Goal: Information Seeking & Learning: Find specific fact

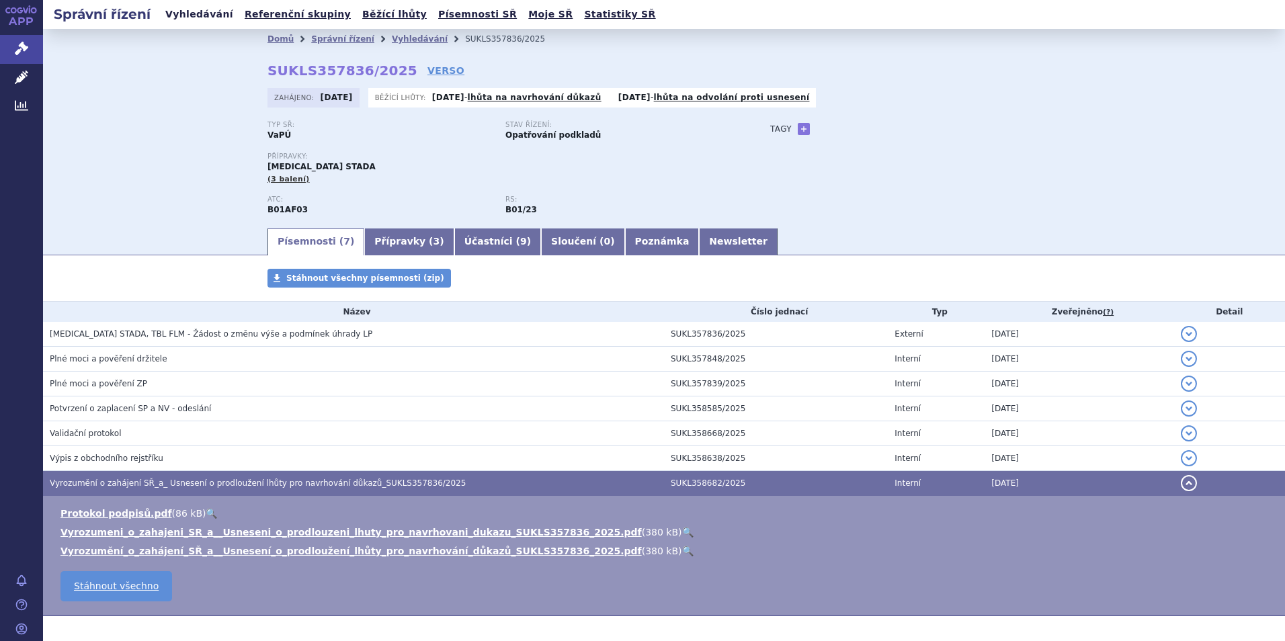
click at [196, 18] on link "Vyhledávání" at bounding box center [199, 14] width 76 height 18
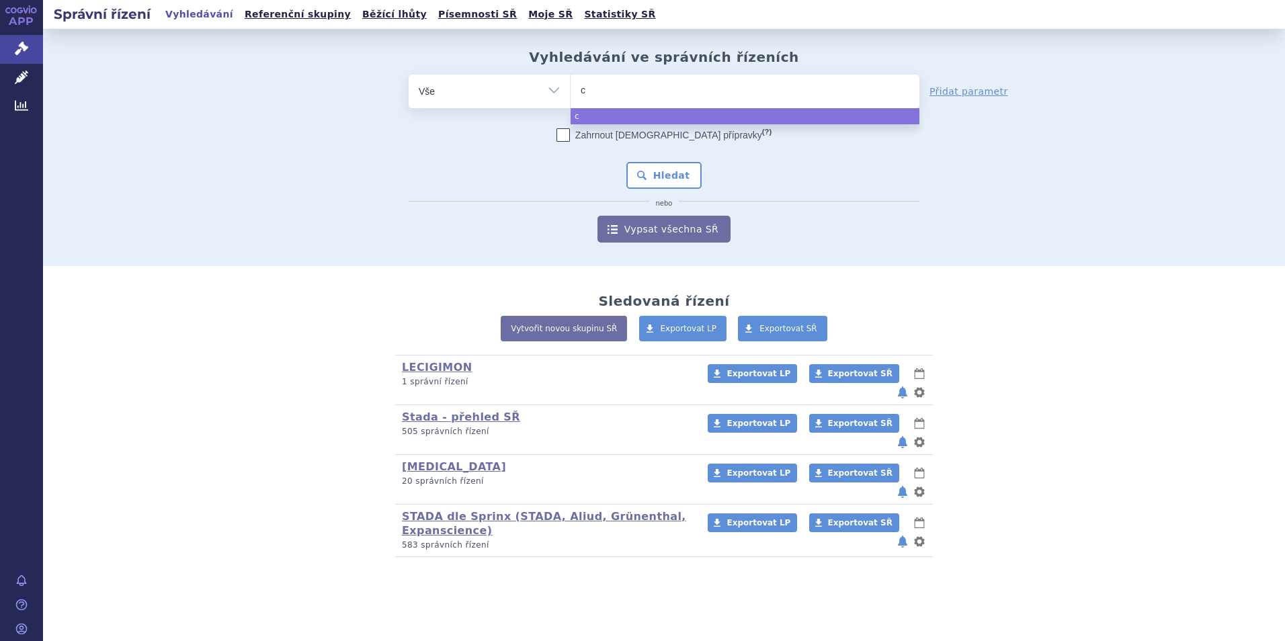
type input "co"
type input "cot"
type input "cotri"
type input "cotrim"
type input "cotrimo"
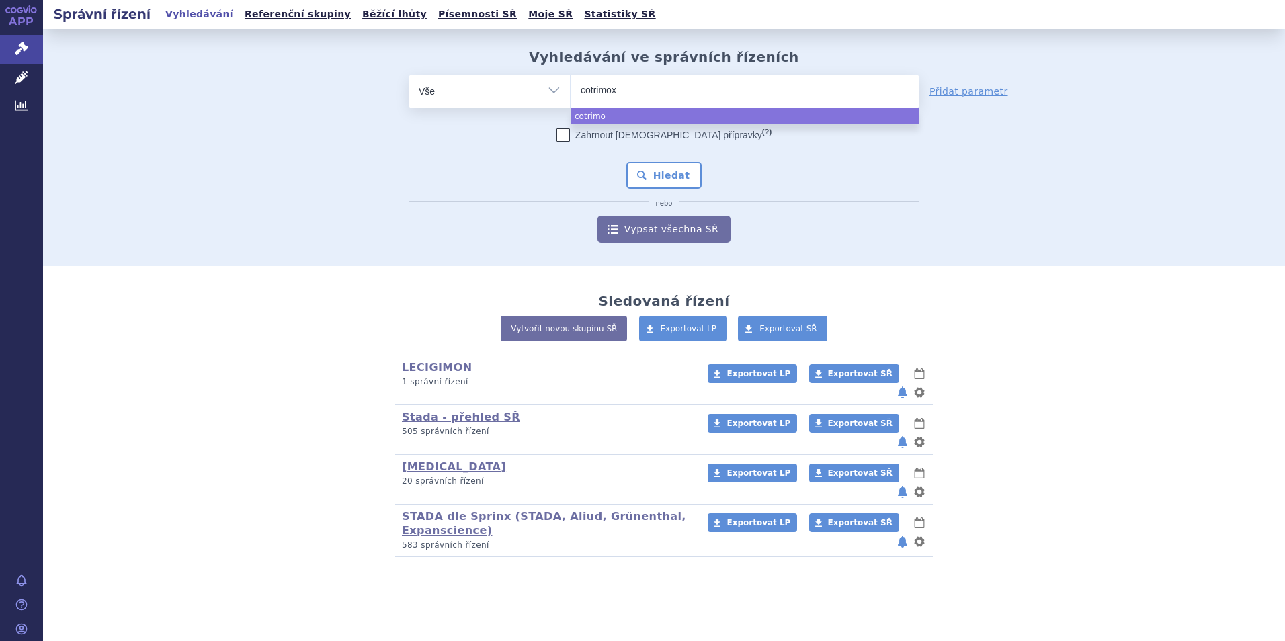
type input "cotrimoxa"
type input "cotrimoxaz"
type input "cotrimoxazo"
type input "cotrimoxazol"
select select "cotrimoxazol"
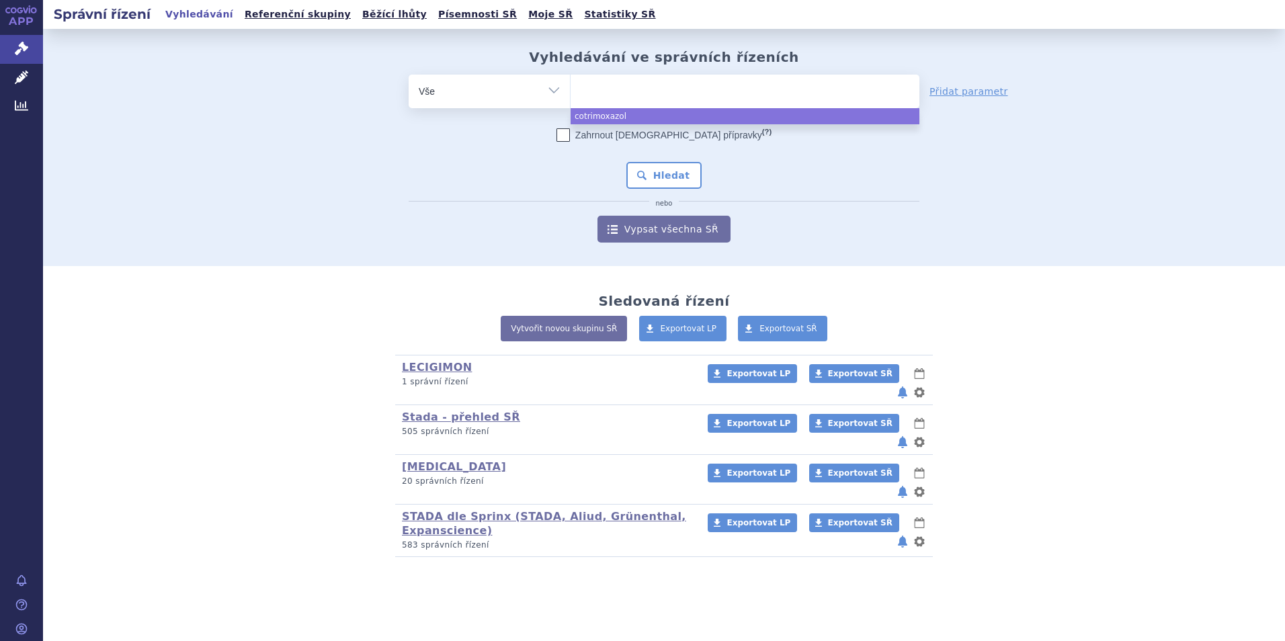
click at [675, 200] on icon "nebo" at bounding box center [664, 204] width 30 height 8
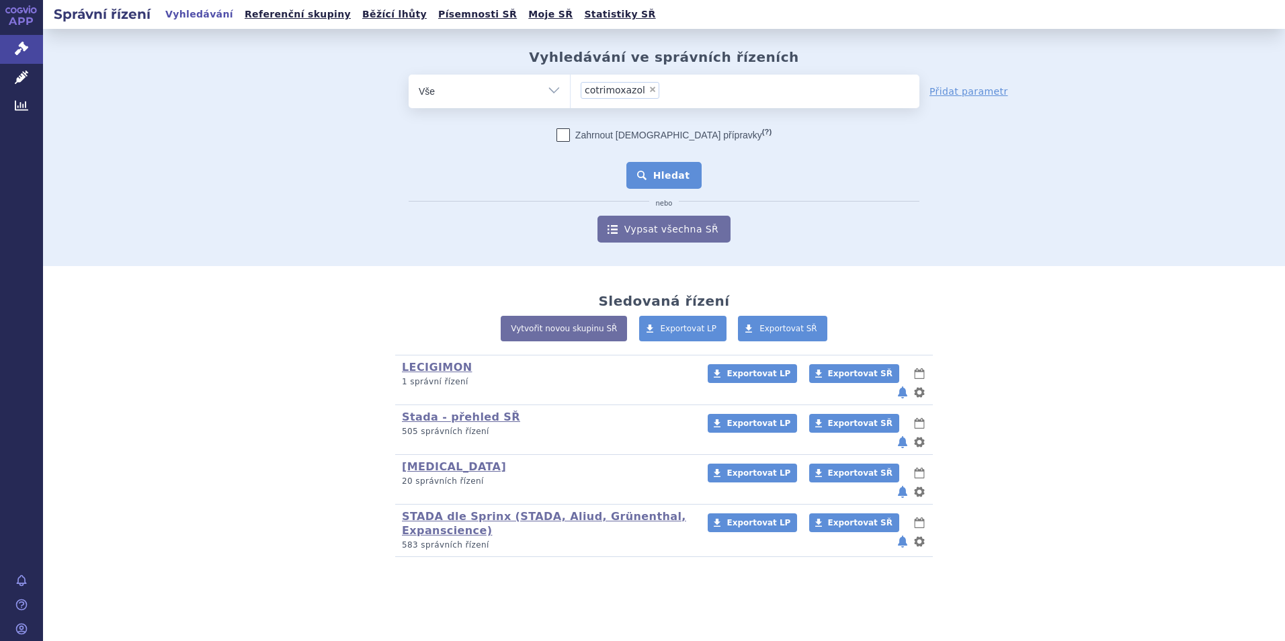
click at [664, 183] on button "Hledat" at bounding box center [664, 175] width 76 height 27
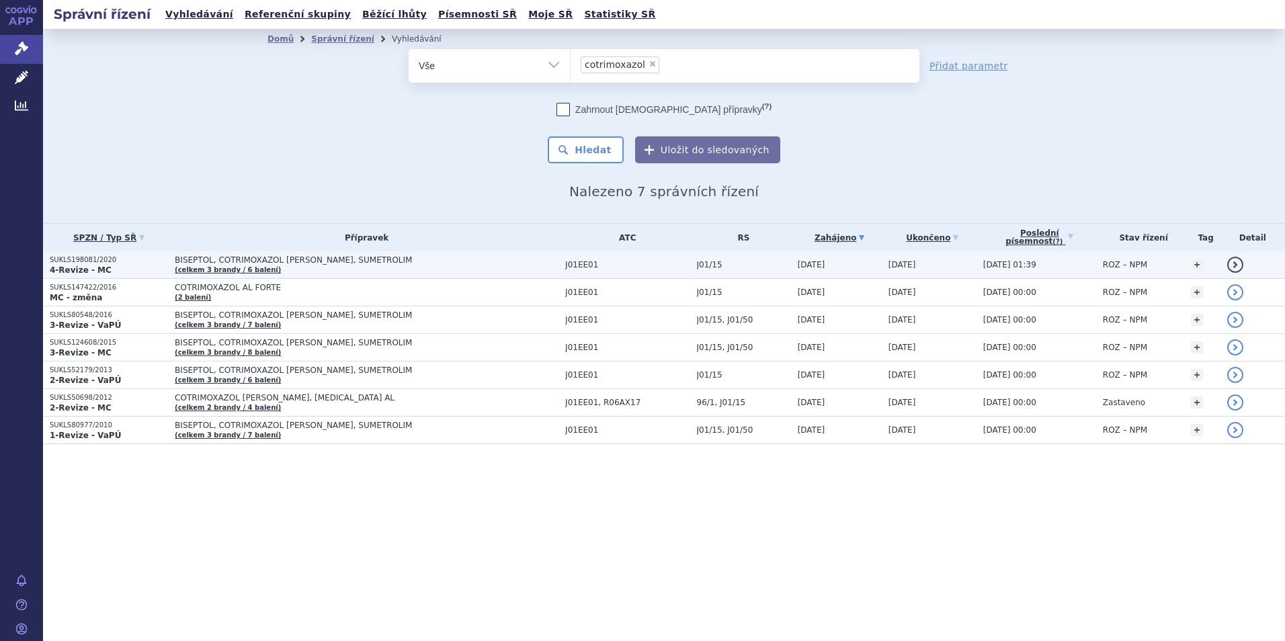
click at [82, 265] on strong "4-Revize - MC" at bounding box center [81, 269] width 62 height 9
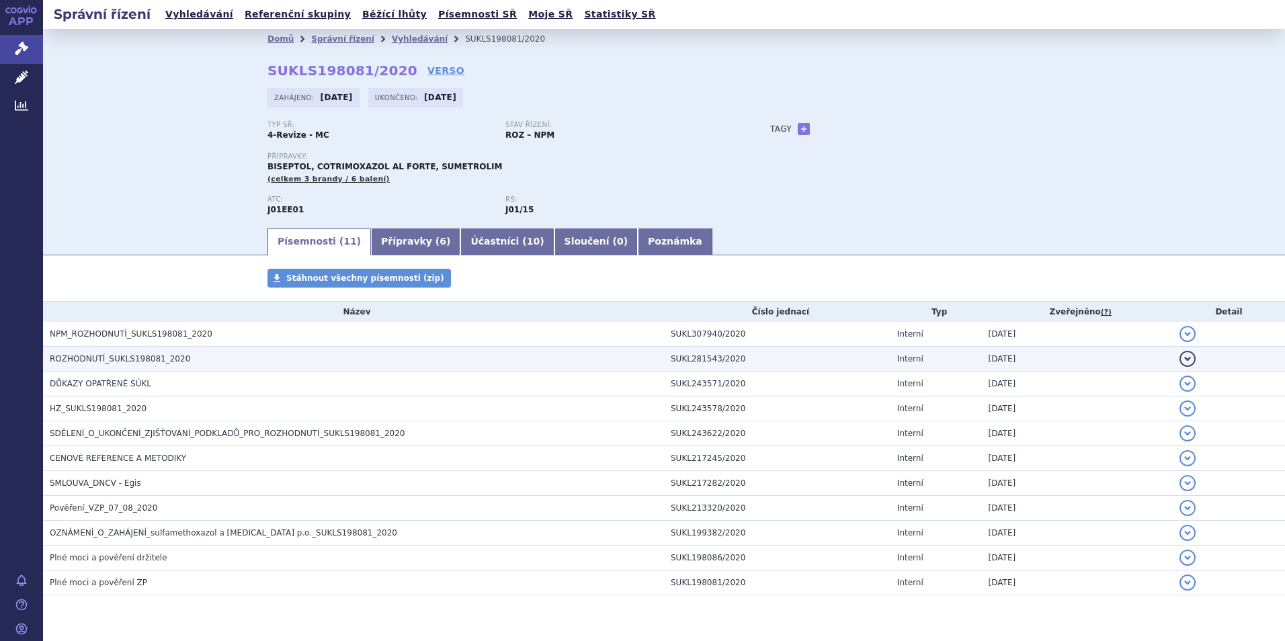
drag, startPoint x: 0, startPoint y: 0, endPoint x: 89, endPoint y: 355, distance: 366.5
click at [89, 355] on span "ROZHODNUTÍ_SUKLS198081_2020" at bounding box center [120, 358] width 140 height 9
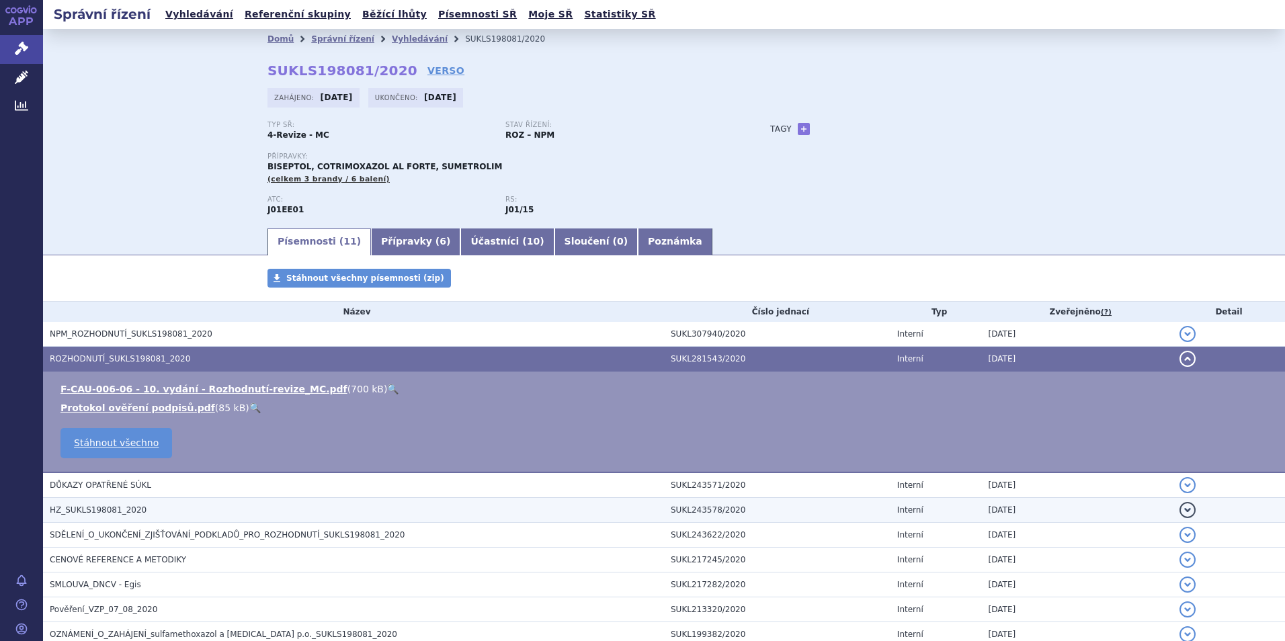
click at [102, 514] on span "HZ_SUKLS198081_2020" at bounding box center [98, 509] width 97 height 9
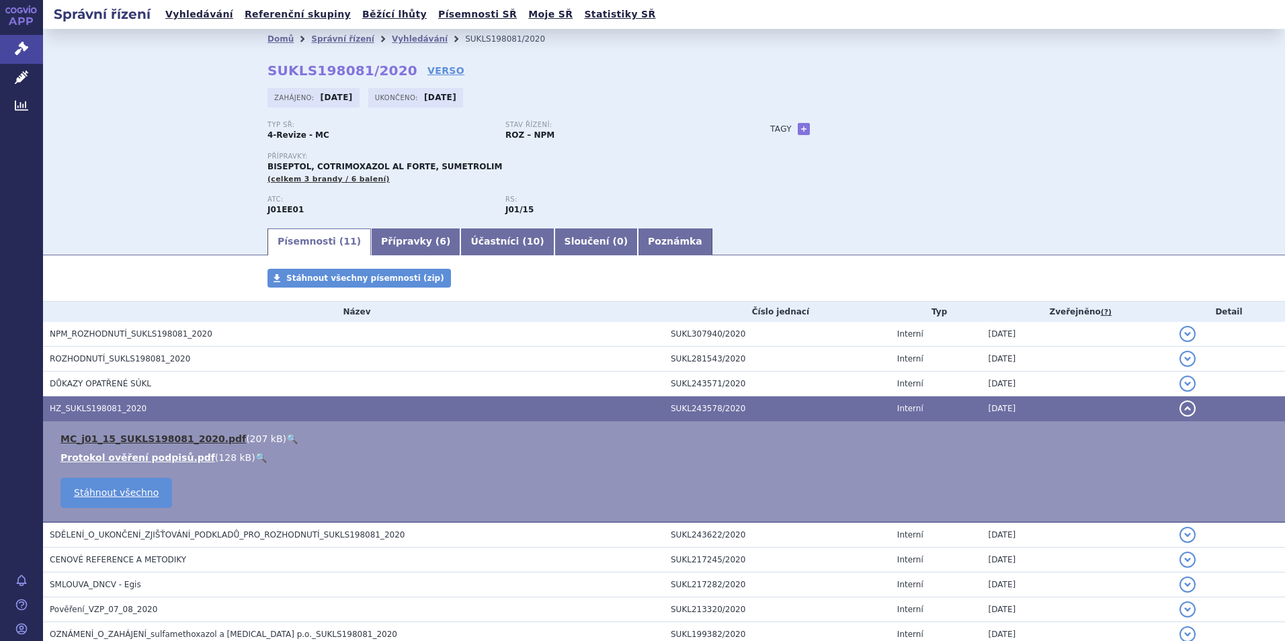
click at [155, 437] on link "MC_j01_15_SUKLS198081_2020.pdf" at bounding box center [152, 438] width 185 height 11
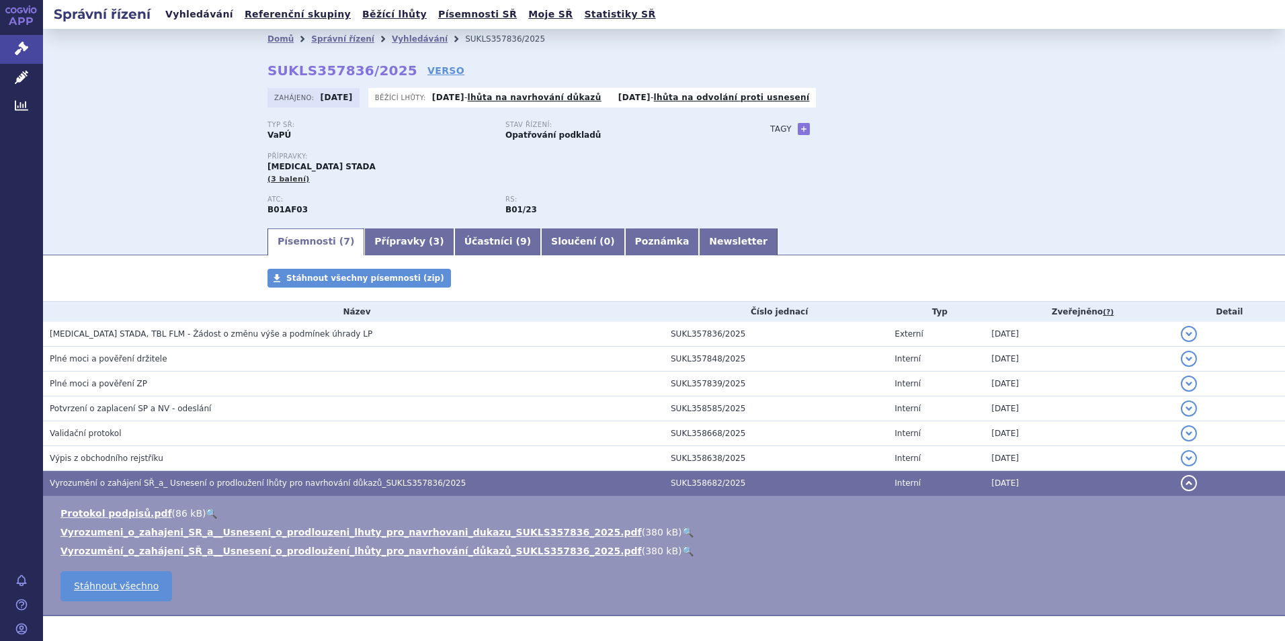
click at [197, 12] on link "Vyhledávání" at bounding box center [199, 14] width 76 height 18
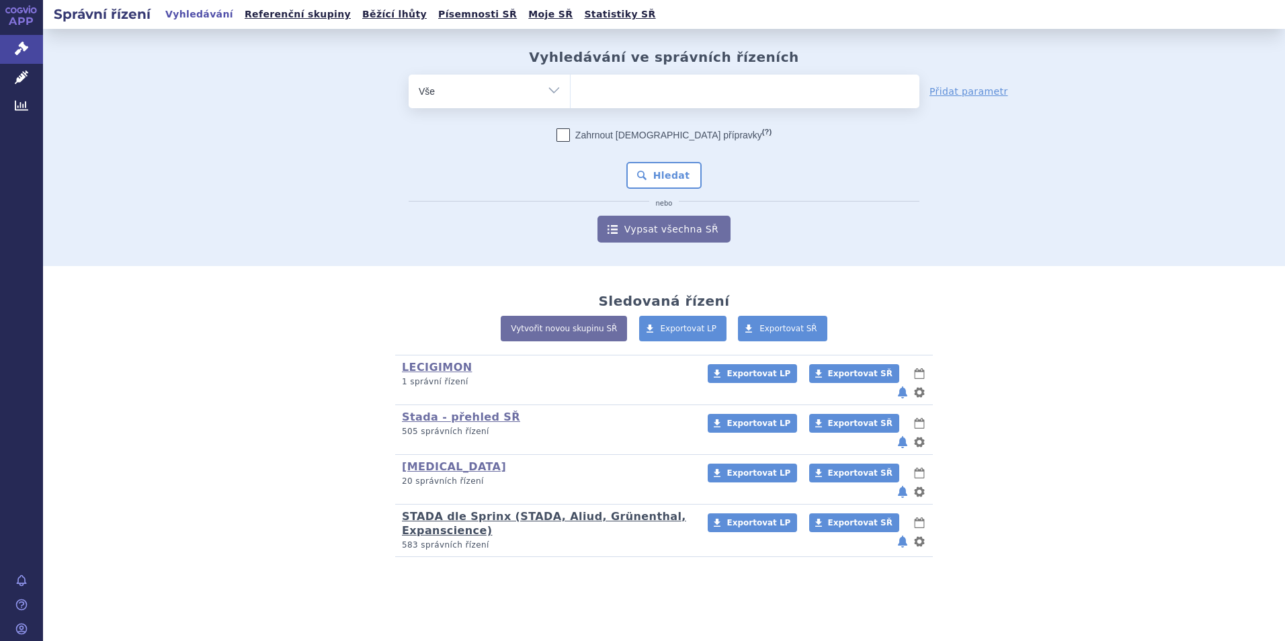
click at [446, 510] on link "STADA dle Sprinx (STADA, Aliud, Grünenthal, Expanscience)" at bounding box center [544, 523] width 284 height 27
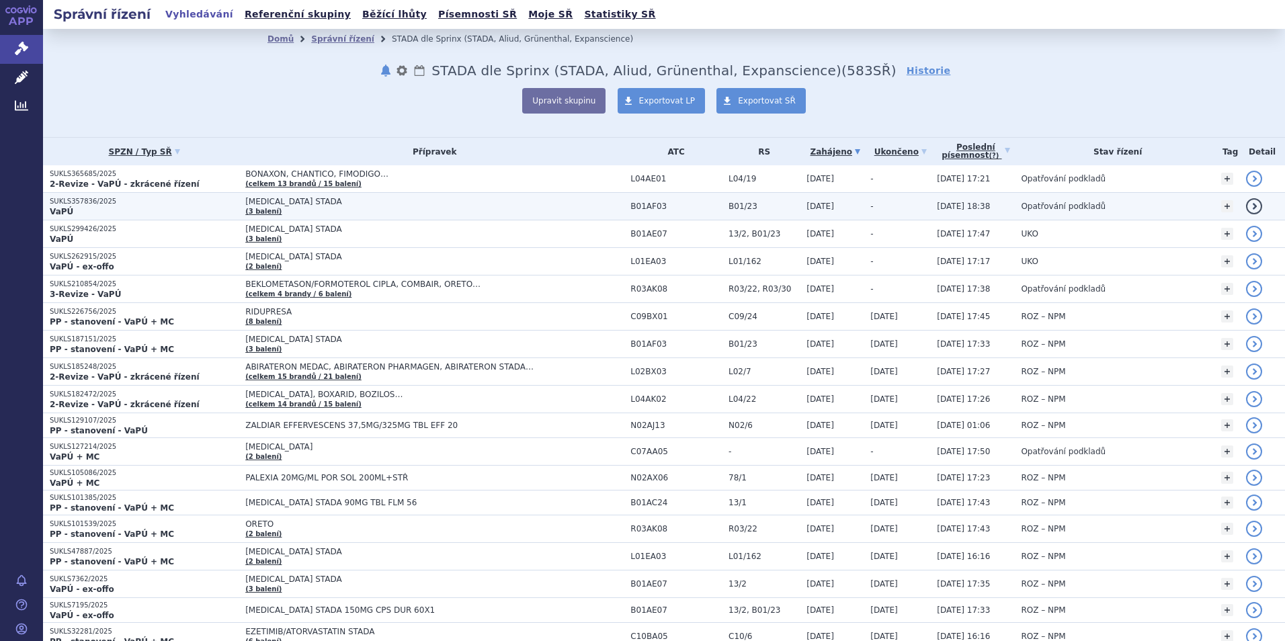
click at [247, 205] on span "[MEDICAL_DATA] STADA" at bounding box center [413, 201] width 336 height 9
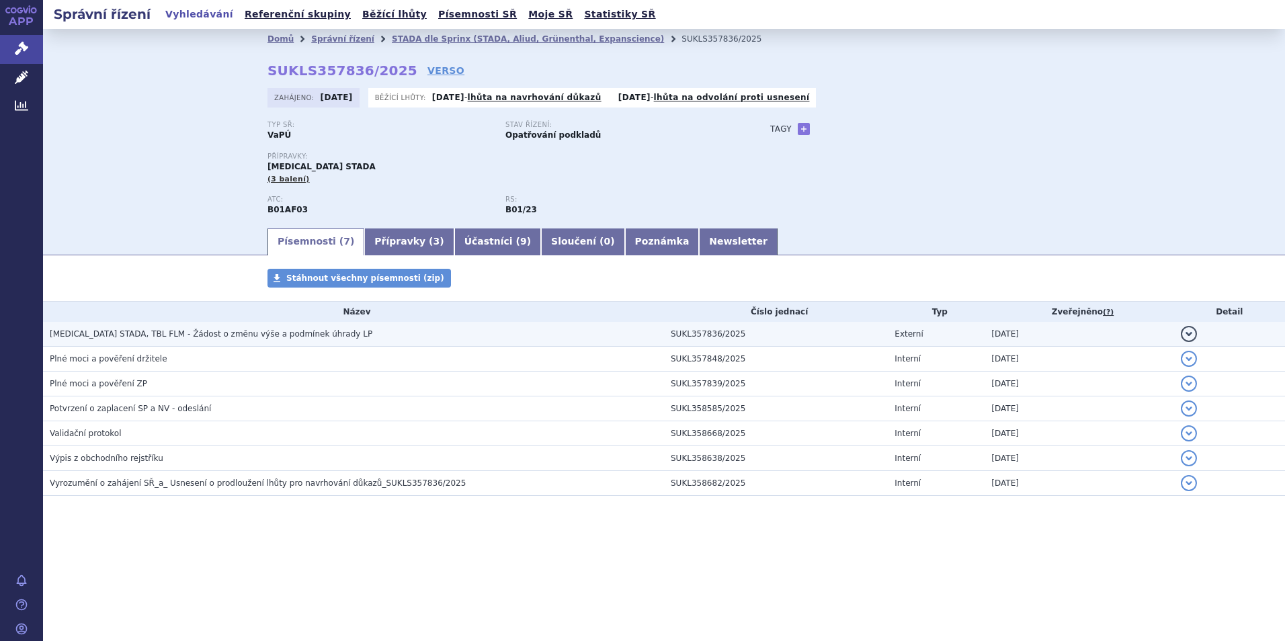
drag, startPoint x: 134, startPoint y: 331, endPoint x: 256, endPoint y: 331, distance: 122.3
click at [135, 331] on span "EDOXABAN STADA, TBL FLM - Žádost o změnu výše a podmínek úhrady LP" at bounding box center [211, 333] width 323 height 9
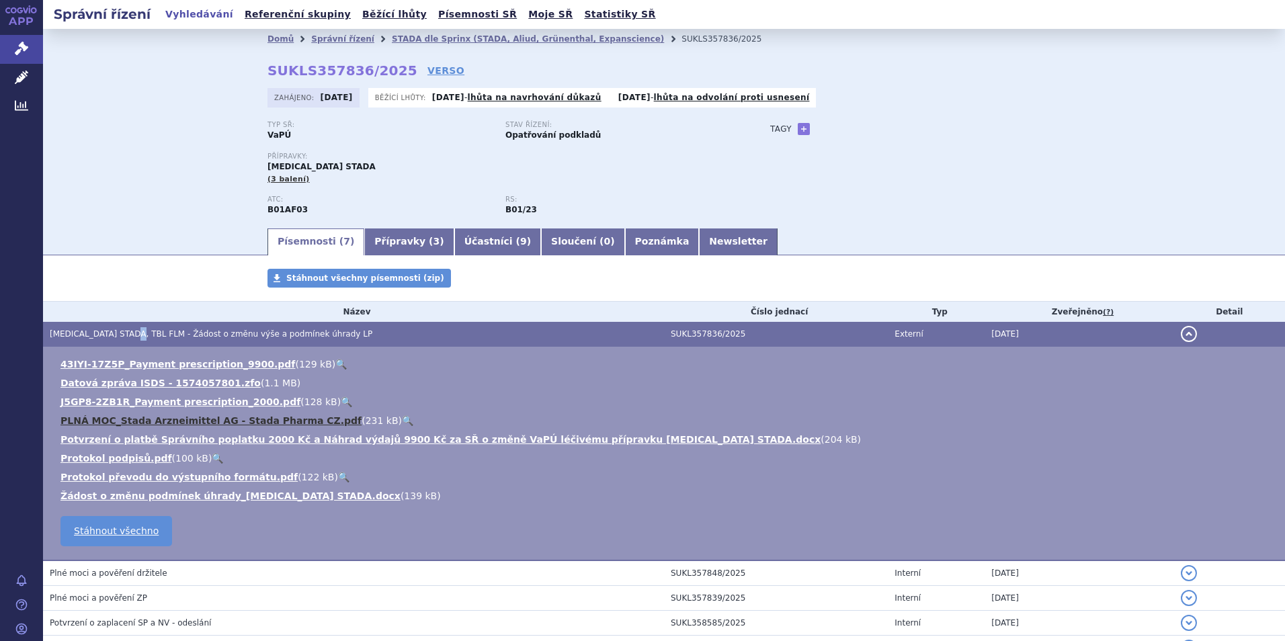
click at [163, 419] on link "PLNÁ MOC_Stada Arzneimittel AG - Stada Pharma CZ.pdf" at bounding box center [210, 420] width 301 height 11
click at [131, 259] on section "Domů Správní řízení STADA dle Sprinx (STADA, Aliud, Grünenthal, Expanscience) S…" at bounding box center [664, 410] width 1242 height 762
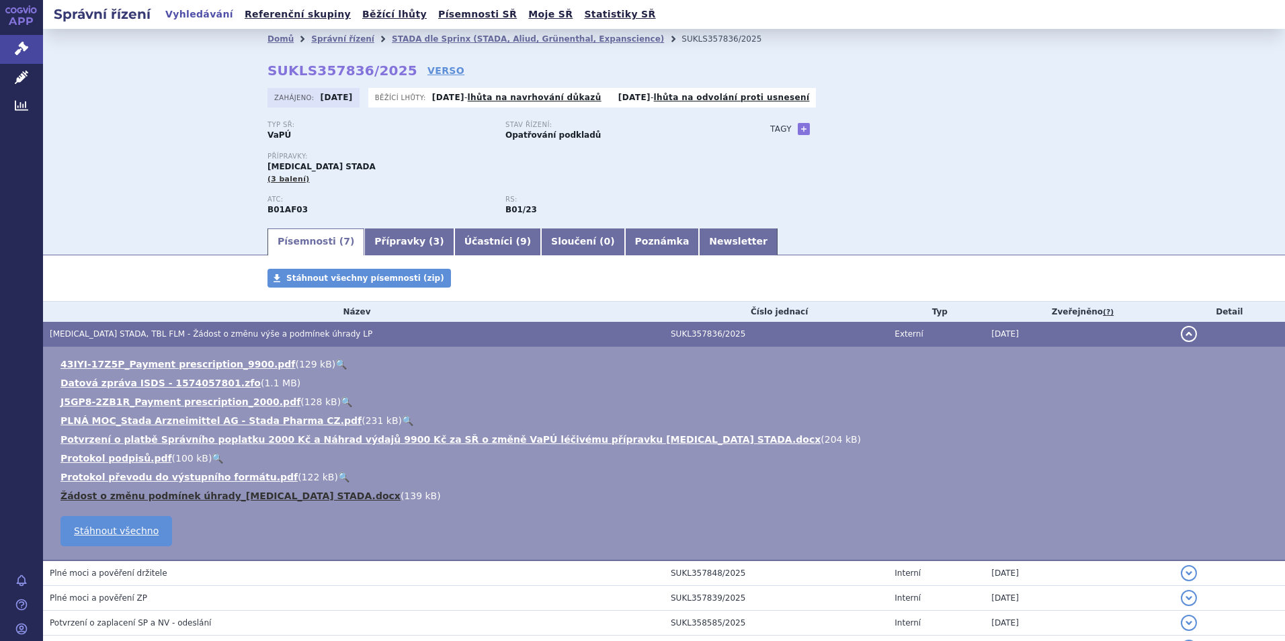
click at [276, 497] on link "Žádost o změnu podmínek úhrady_Edoxaban STADA.docx" at bounding box center [230, 496] width 340 height 11
